Goal: Information Seeking & Learning: Get advice/opinions

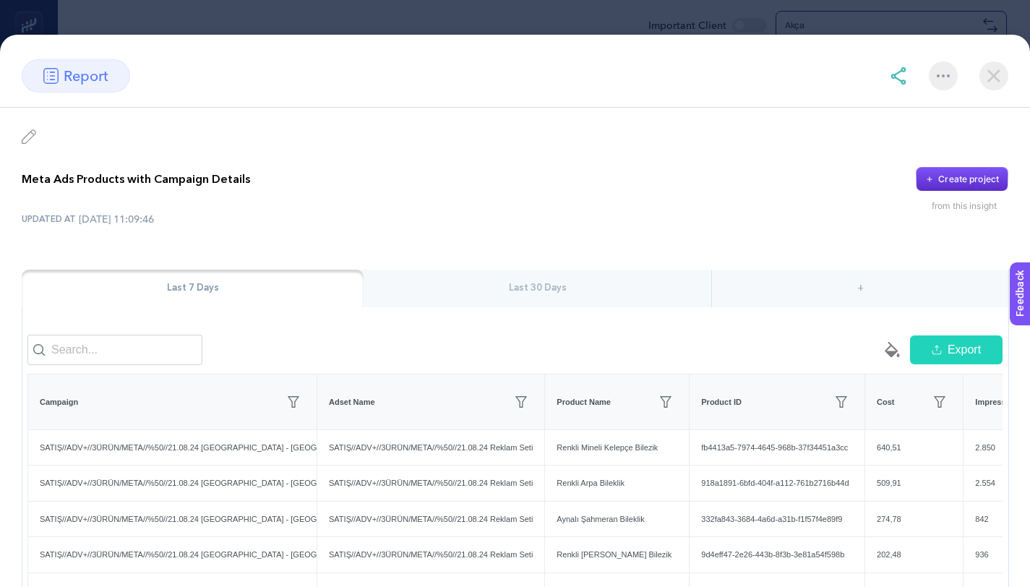
click at [938, 77] on img at bounding box center [942, 75] width 13 height 3
click at [894, 138] on span "Add favorites" at bounding box center [879, 145] width 111 height 32
click at [999, 72] on img at bounding box center [993, 75] width 29 height 29
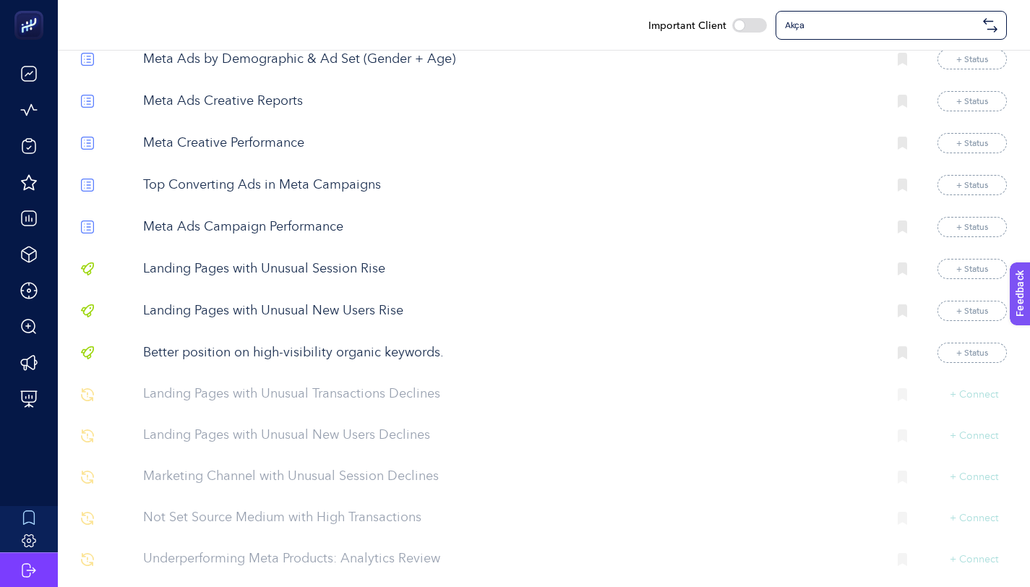
scroll to position [3469, 0]
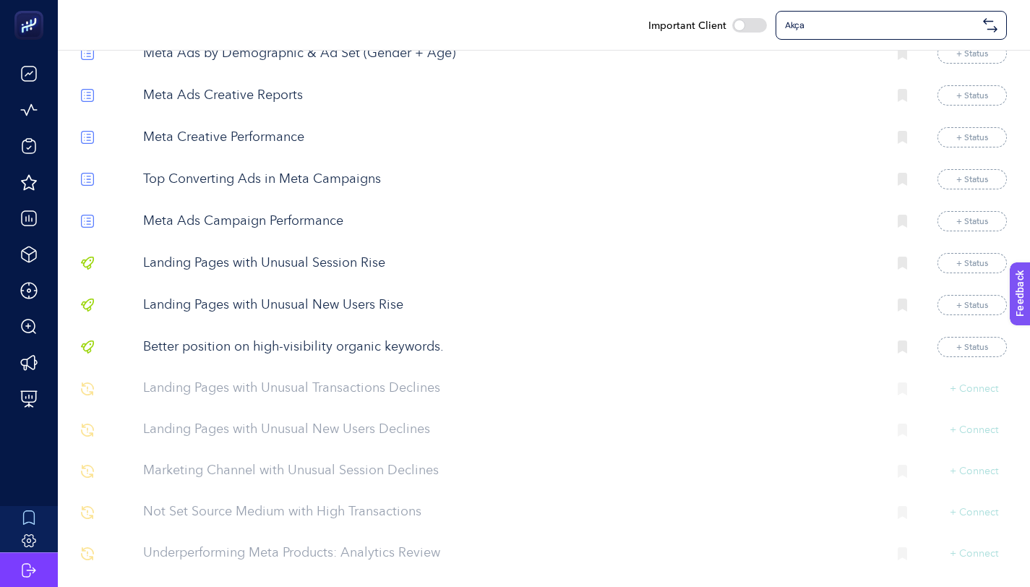
click at [335, 315] on p "Landing Pages with Unusual New Users Rise" at bounding box center [509, 306] width 733 height 20
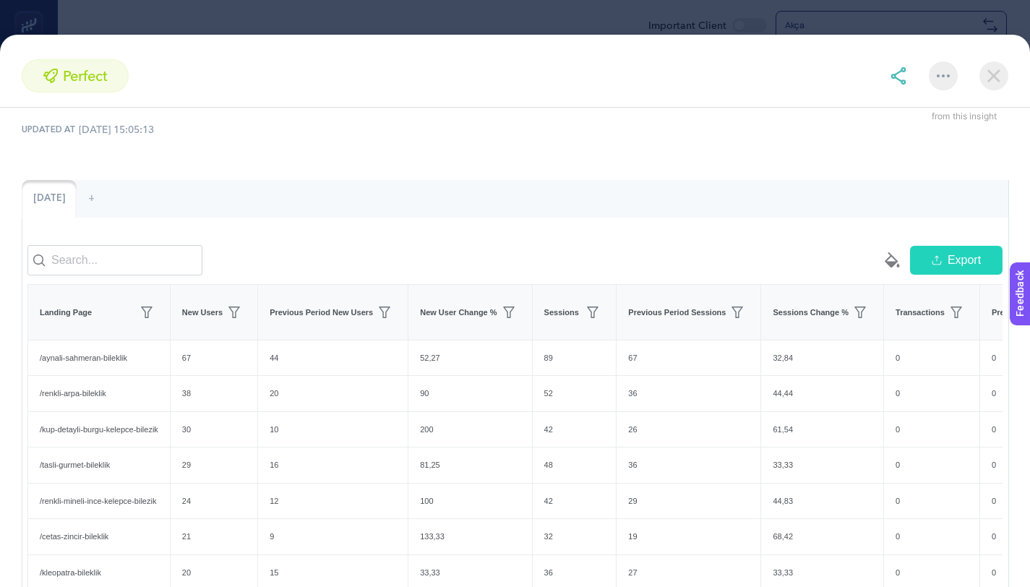
scroll to position [0, 0]
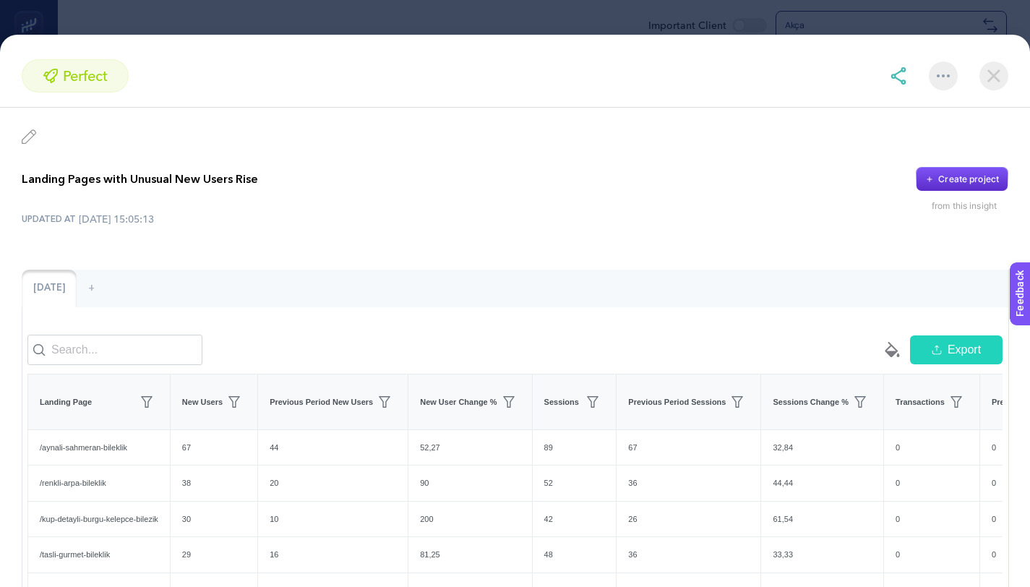
click at [950, 72] on div at bounding box center [942, 75] width 29 height 29
click at [878, 149] on span "Add favorites" at bounding box center [879, 145] width 111 height 32
click at [982, 74] on img at bounding box center [993, 75] width 29 height 29
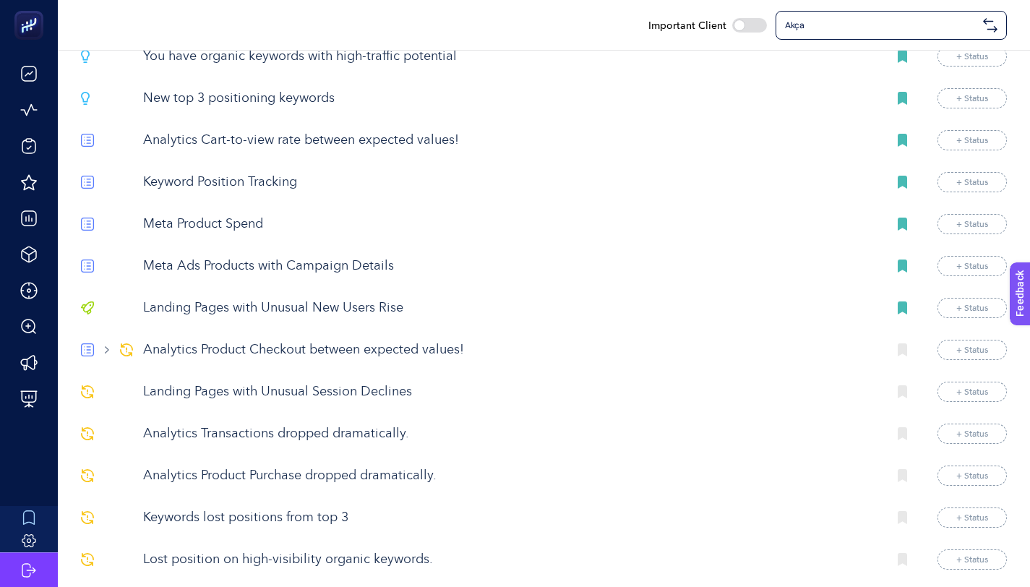
scroll to position [0, 0]
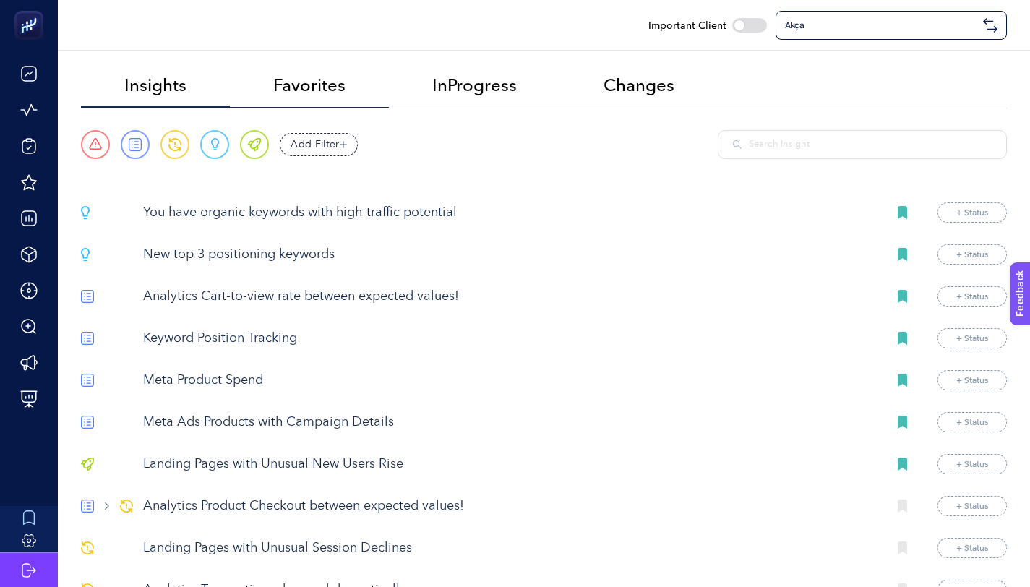
click at [344, 78] on span "Favorites" at bounding box center [309, 85] width 72 height 20
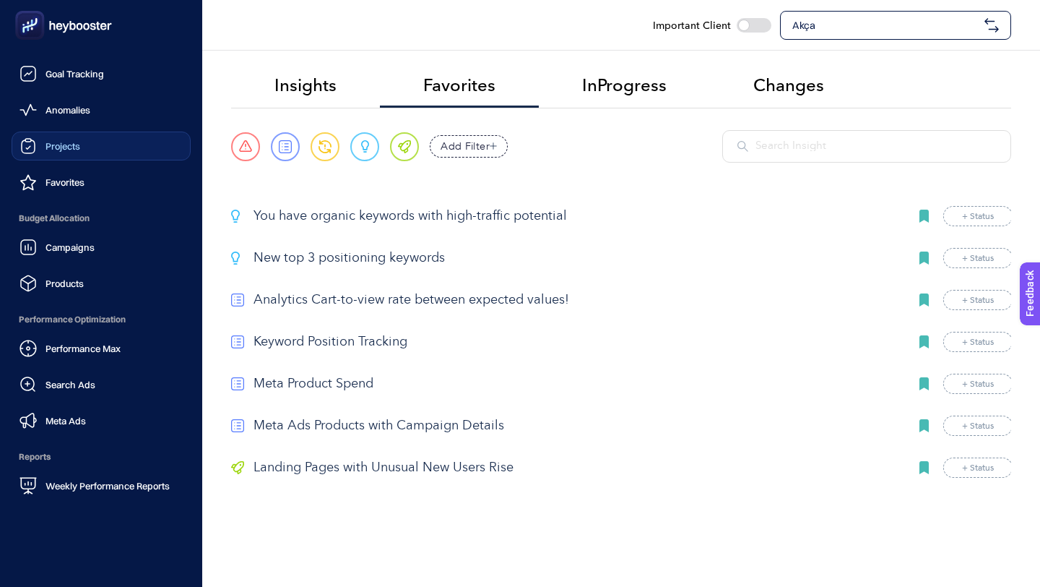
click at [92, 141] on link "Projects" at bounding box center [101, 145] width 179 height 29
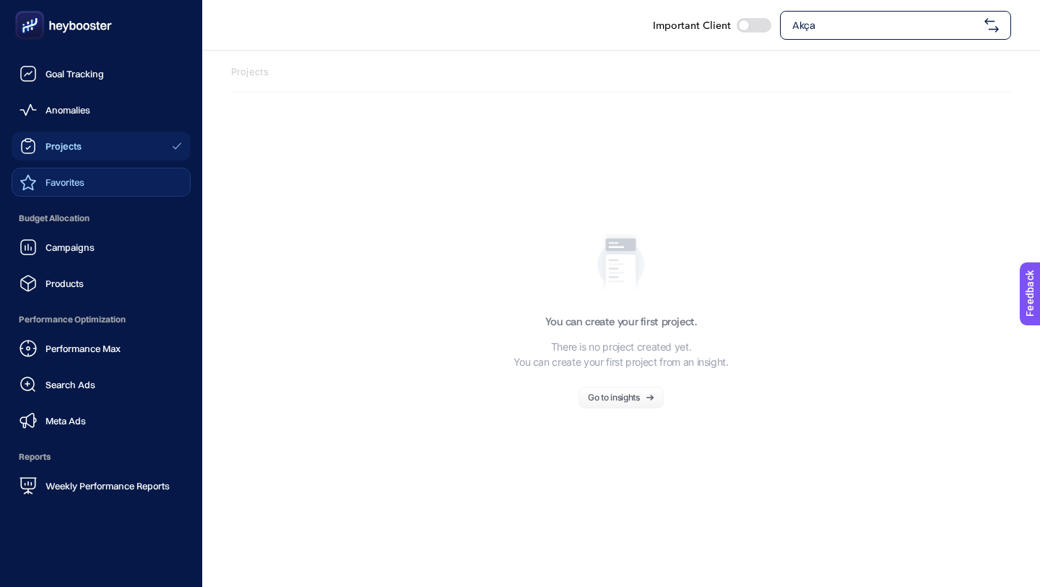
click at [92, 180] on link "Favorites" at bounding box center [101, 182] width 179 height 29
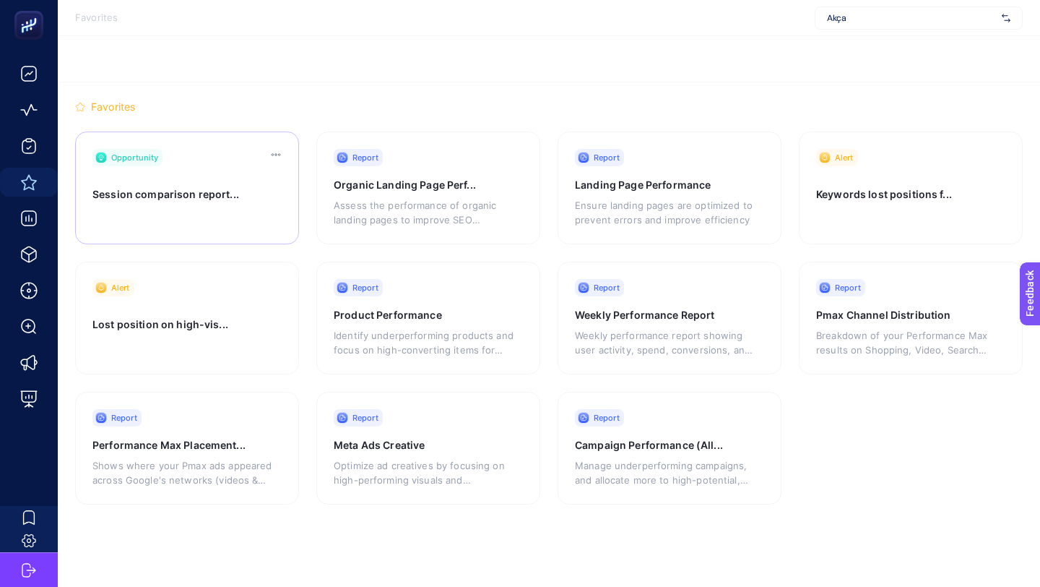
click at [217, 197] on h3 "Session comparison report..." at bounding box center [174, 199] width 165 height 24
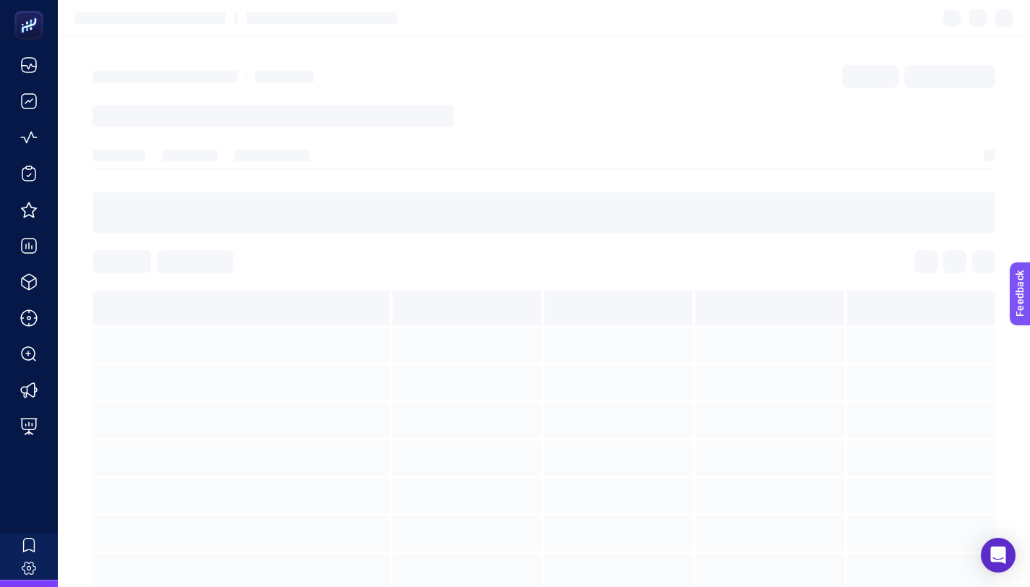
click at [337, 266] on div at bounding box center [543, 261] width 902 height 23
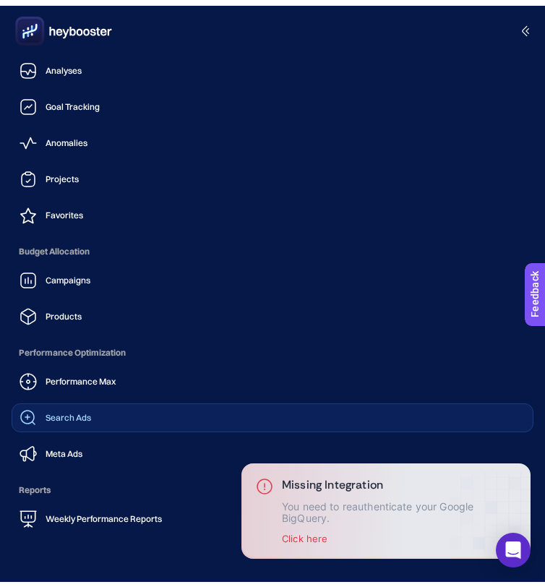
scroll to position [57, 0]
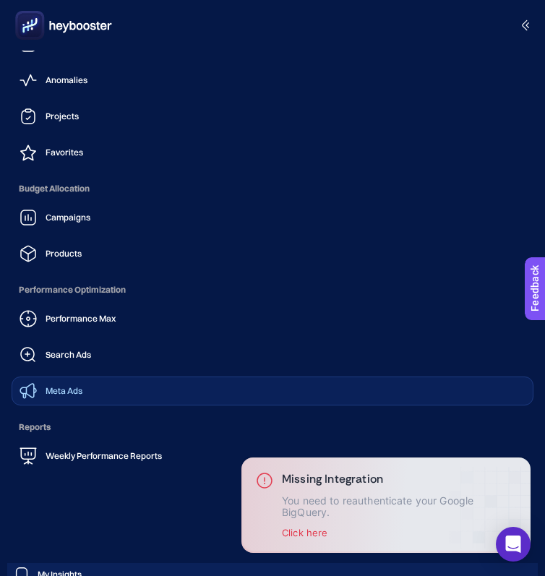
click at [77, 396] on span "Meta Ads" at bounding box center [64, 391] width 37 height 12
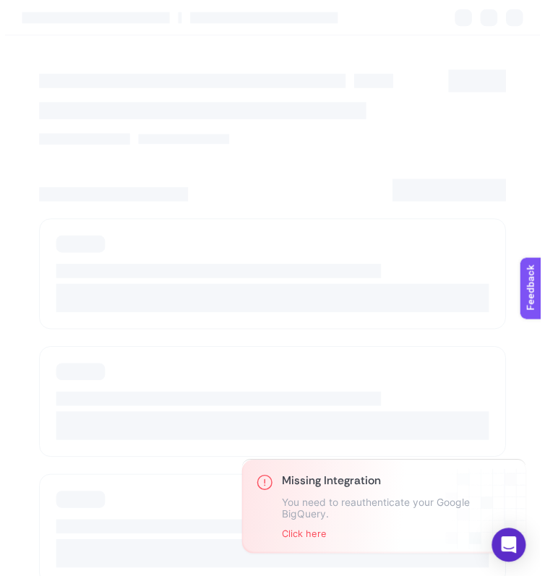
scroll to position [27, 0]
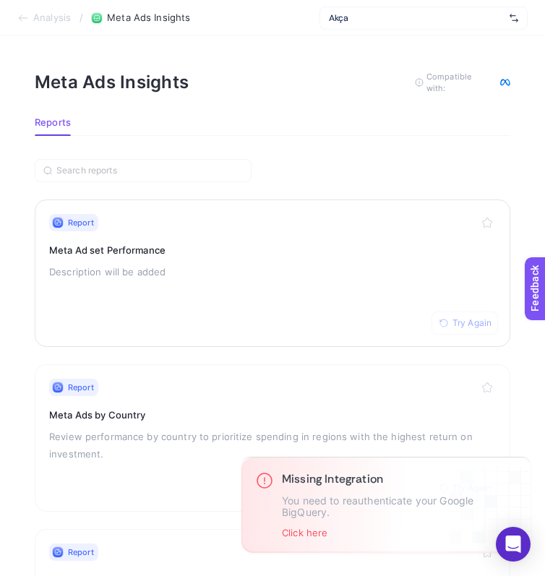
click at [254, 256] on div "Report Try Again Meta Ad set Performance Description will be added" at bounding box center [272, 273] width 447 height 118
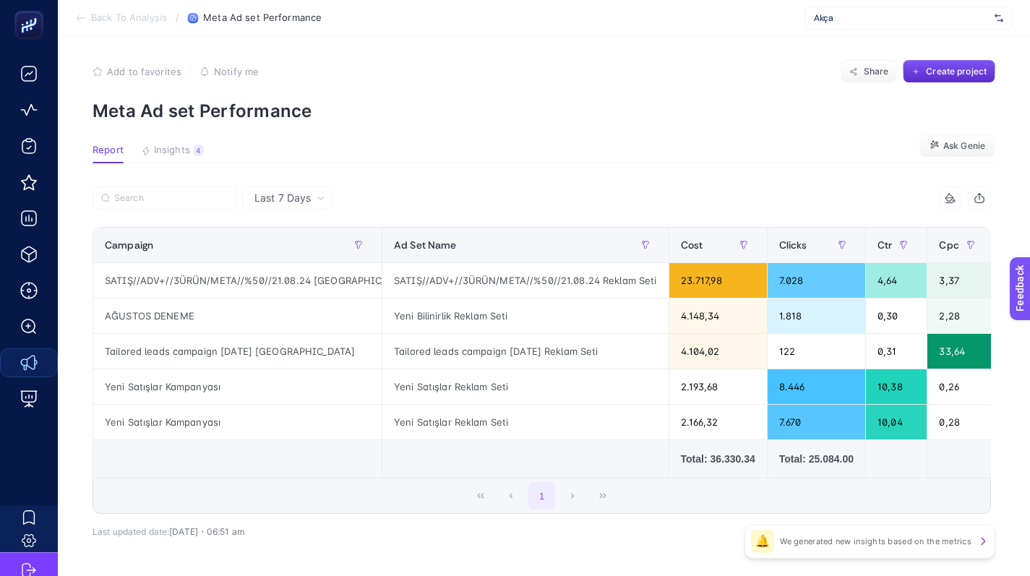
scroll to position [11, 0]
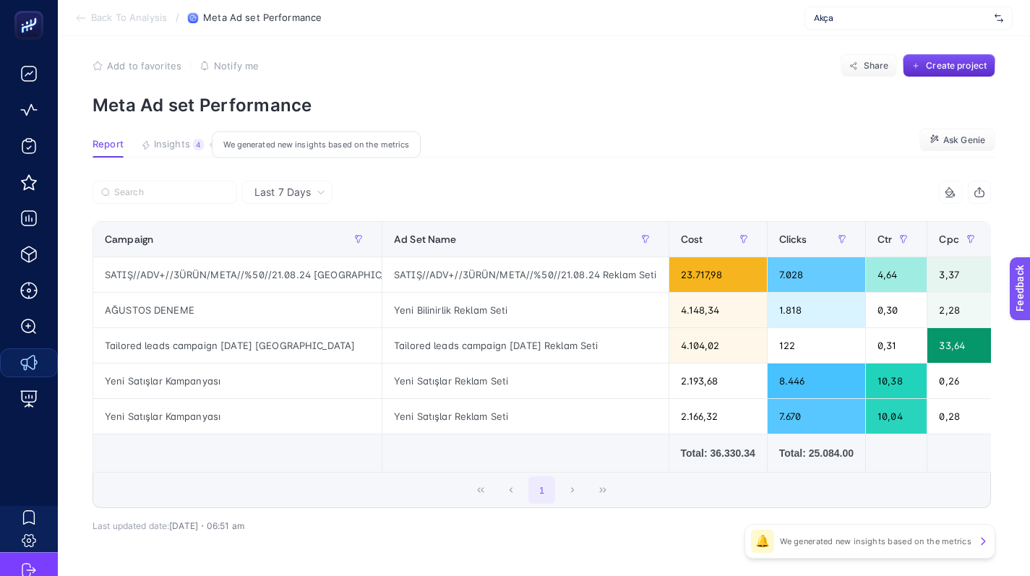
click at [179, 141] on span "Insights" at bounding box center [172, 145] width 36 height 12
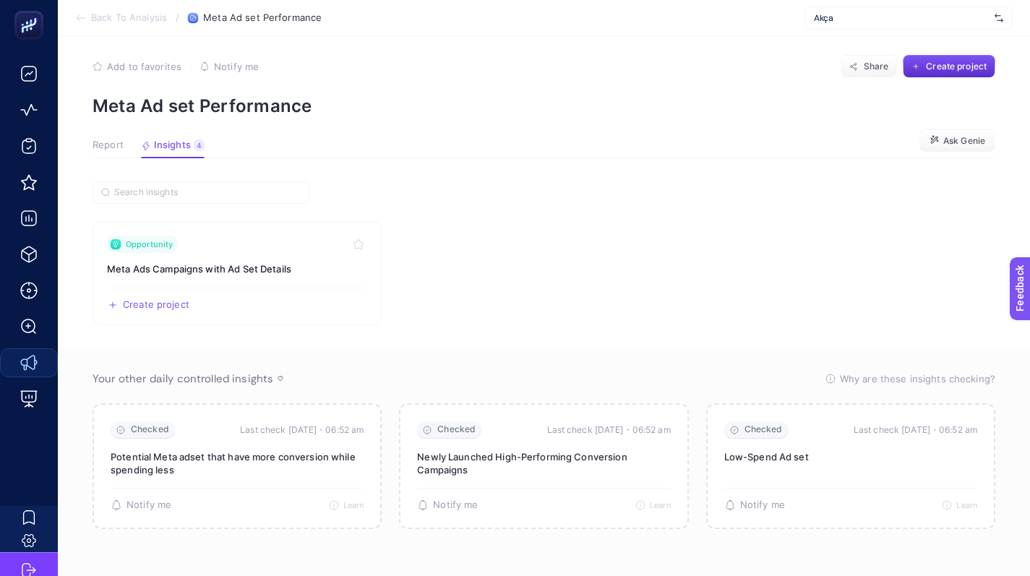
click at [91, 142] on article "Add to favorites false Notify me Share Create project Meta Ad set Performance R…" at bounding box center [544, 298] width 972 height 544
click at [110, 145] on span "Report" at bounding box center [107, 145] width 31 height 12
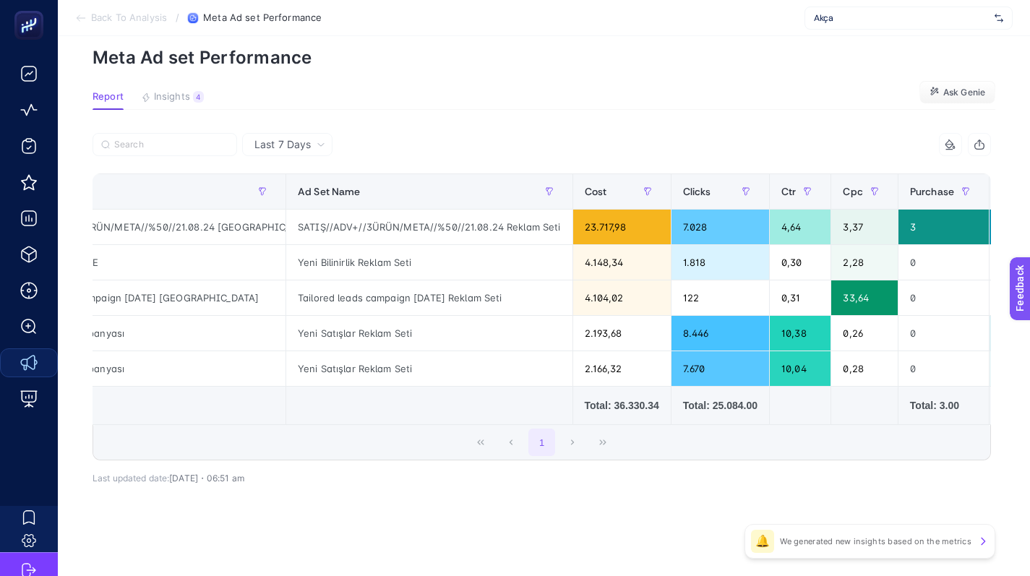
scroll to position [0, 0]
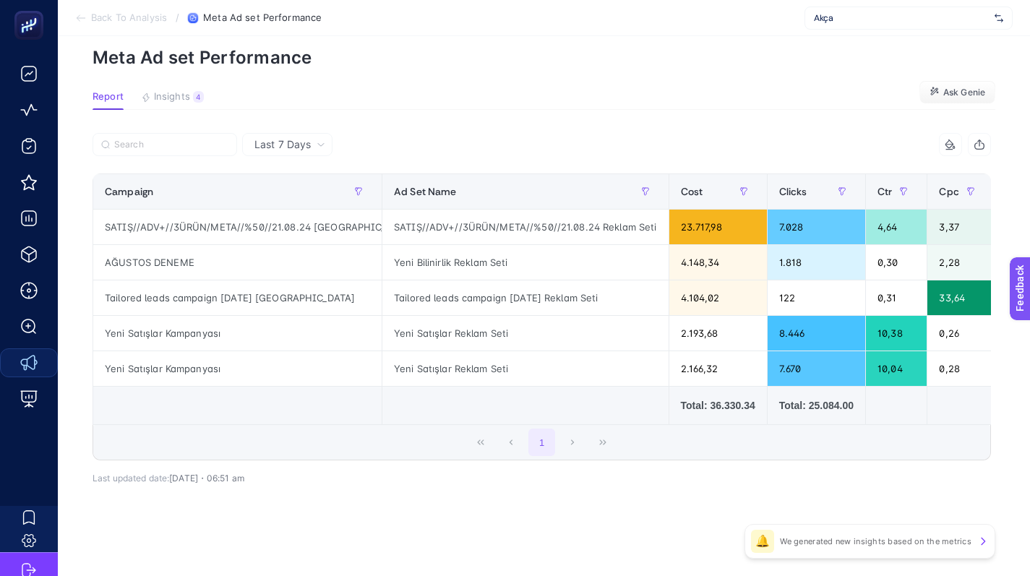
click at [285, 137] on span "Last 7 Days" at bounding box center [282, 144] width 56 height 14
click at [315, 139] on div "Last 7 Days" at bounding box center [290, 144] width 82 height 10
click at [168, 91] on span "Insights" at bounding box center [172, 97] width 36 height 12
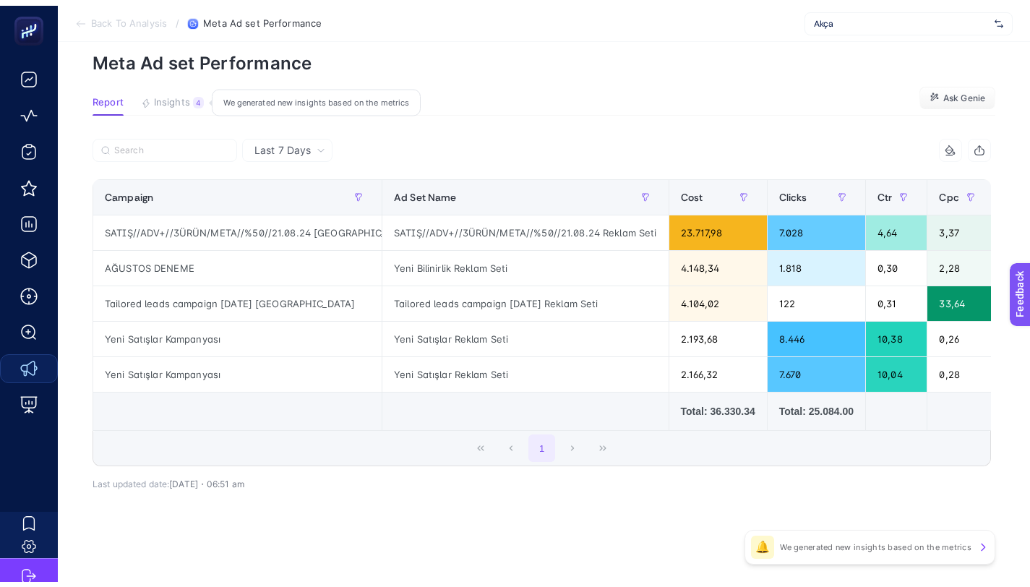
scroll to position [17, 0]
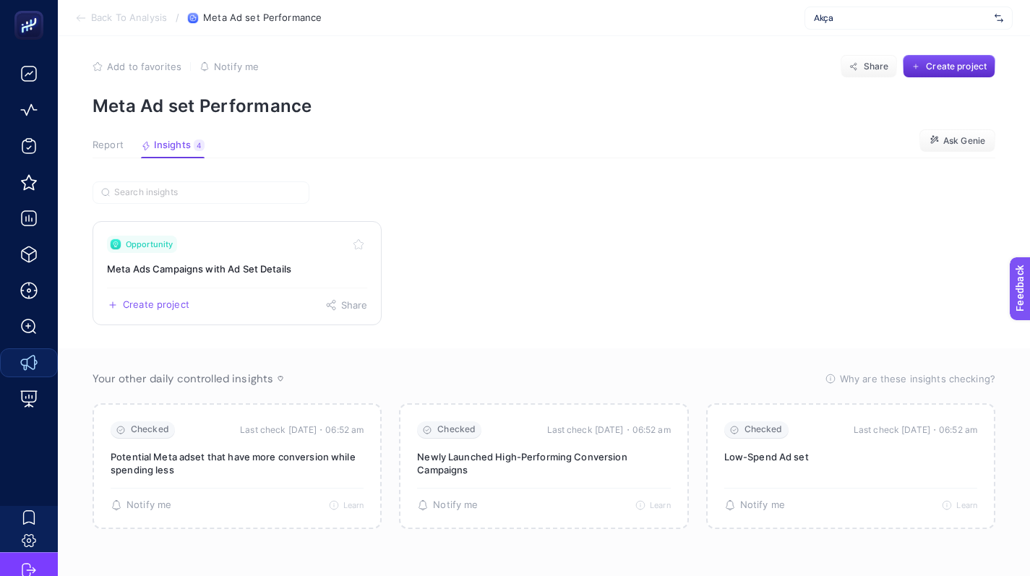
click at [262, 262] on h3 "Meta Ads Campaigns with Ad Set Details" at bounding box center [237, 269] width 260 height 14
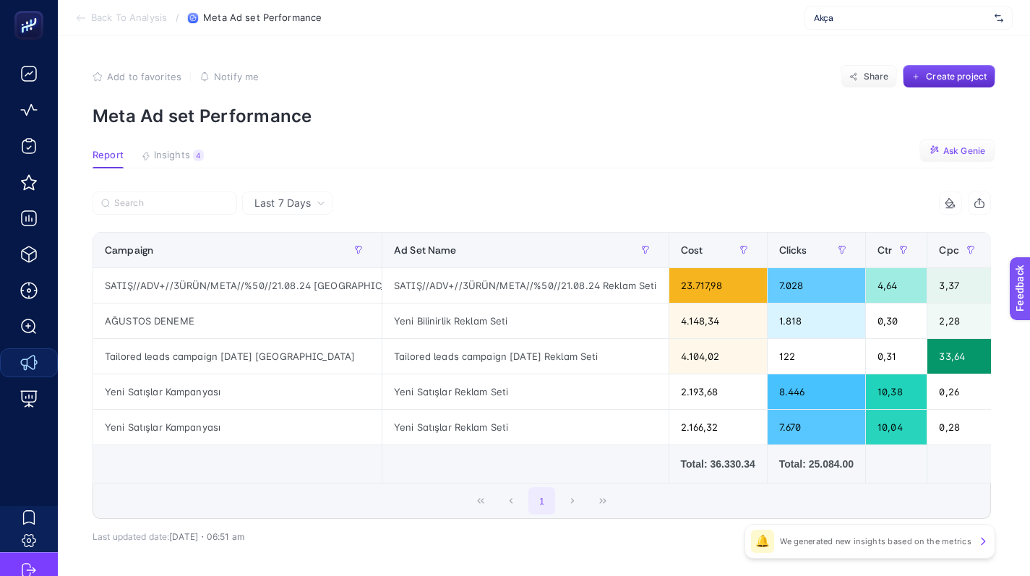
click at [555, 152] on span "Ask Genie" at bounding box center [964, 151] width 42 height 12
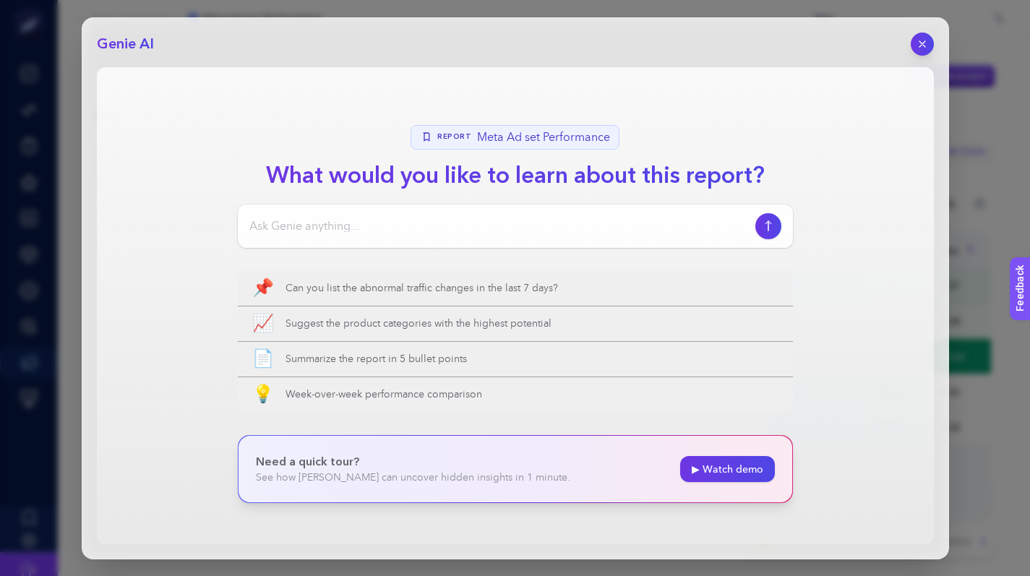
click at [555, 224] on input at bounding box center [499, 225] width 500 height 17
type input "bu tabloyu yorumlar mısın? Reklam stratejimi değiştirmeli miyim sence?"
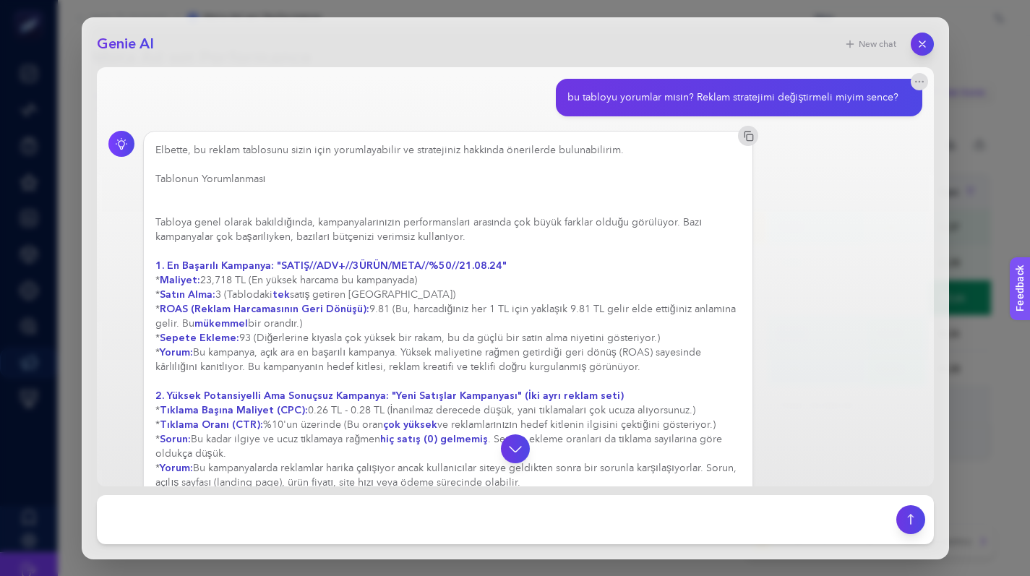
scroll to position [533, 0]
